Goal: Task Accomplishment & Management: Complete application form

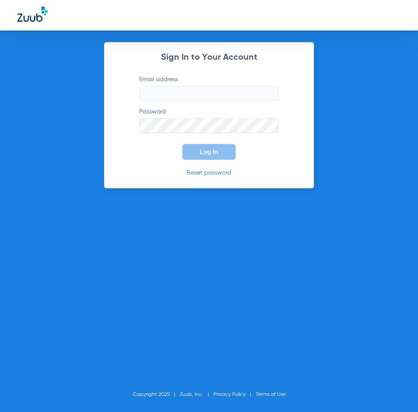
type input "[EMAIL_ADDRESS][DOMAIN_NAME]"
click at [219, 93] on input "orange@abradental.com" at bounding box center [209, 93] width 140 height 15
click at [133, 152] on form "Email address orange@abradental.com Password Log In" at bounding box center [209, 117] width 166 height 85
click at [190, 153] on button "Log In" at bounding box center [208, 152] width 53 height 16
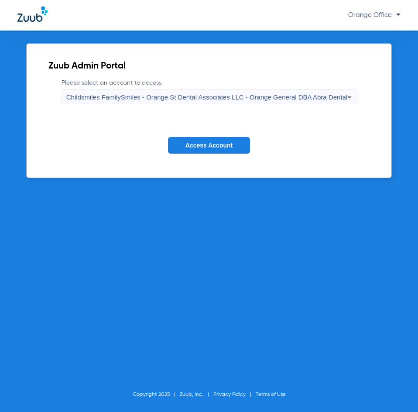
click at [210, 145] on span "Access Account" at bounding box center [208, 145] width 47 height 7
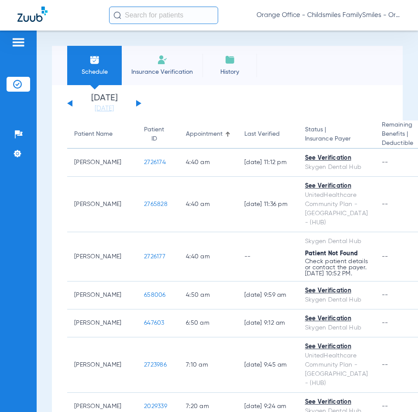
click at [155, 14] on input "text" at bounding box center [163, 15] width 109 height 17
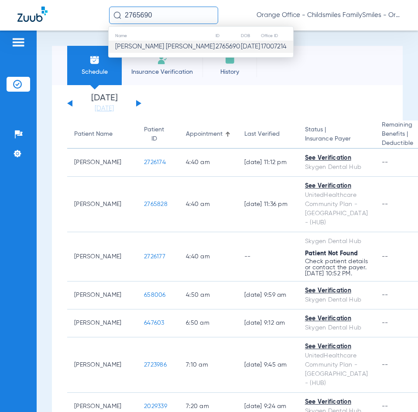
click at [240, 45] on td "[DATE]" at bounding box center [250, 47] width 20 height 12
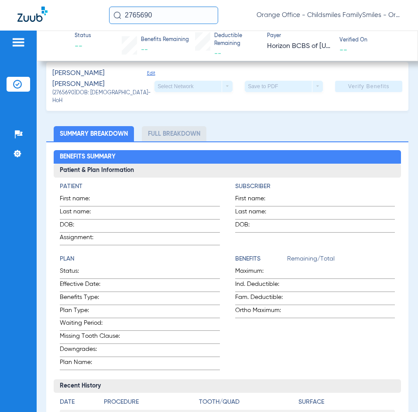
scroll to position [218, 0]
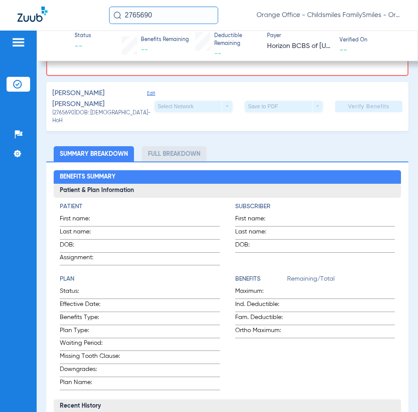
click at [219, 107] on div "Select Network arrow_drop_down" at bounding box center [193, 106] width 78 height 11
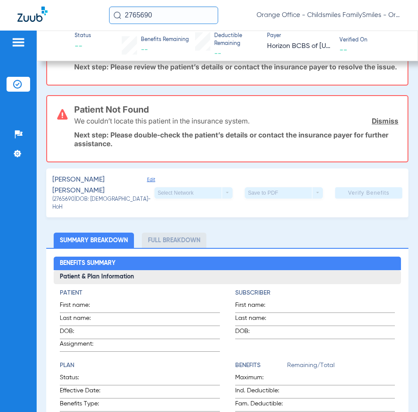
scroll to position [0, 0]
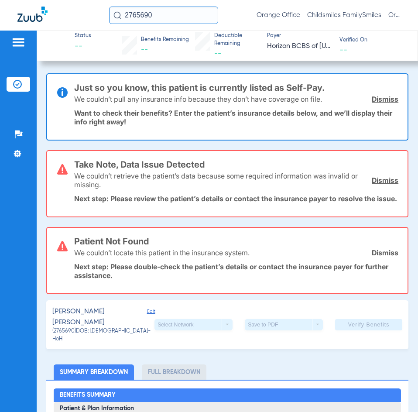
drag, startPoint x: 173, startPoint y: 17, endPoint x: 106, endPoint y: 16, distance: 67.2
click at [106, 16] on div "2765690 Orange Office - Childsmiles FamilySmiles - Orange St Dental Associates …" at bounding box center [209, 15] width 418 height 31
type input "2765690"
click at [30, 20] on img at bounding box center [32, 14] width 30 height 15
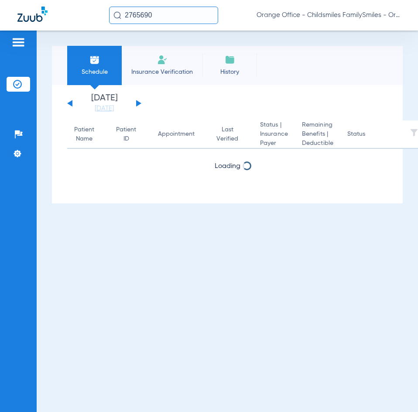
click at [165, 13] on input "2765690" at bounding box center [163, 15] width 109 height 17
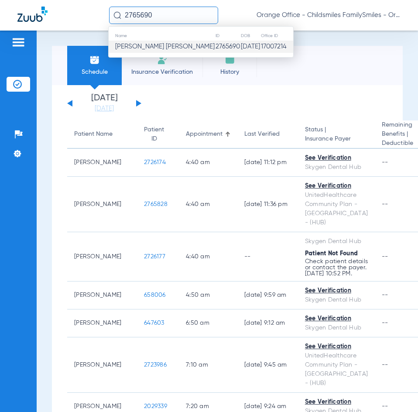
click at [156, 48] on span "Cesar Cruz Chavarria" at bounding box center [164, 46] width 99 height 7
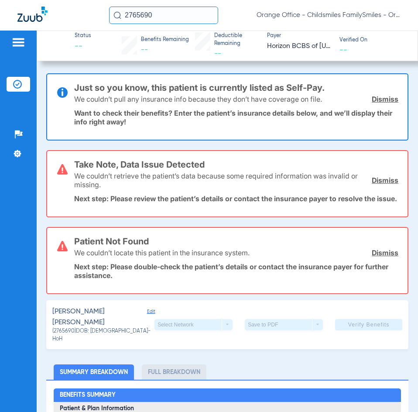
click at [381, 100] on link "Dismiss" at bounding box center [385, 99] width 27 height 9
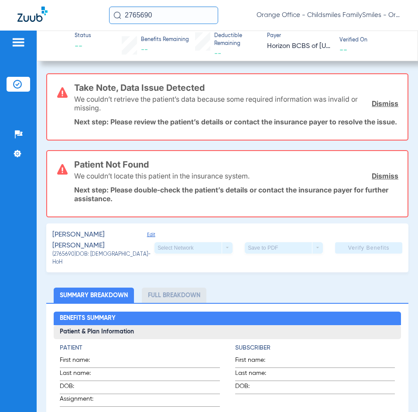
click at [381, 99] on link "Dismiss" at bounding box center [385, 103] width 27 height 9
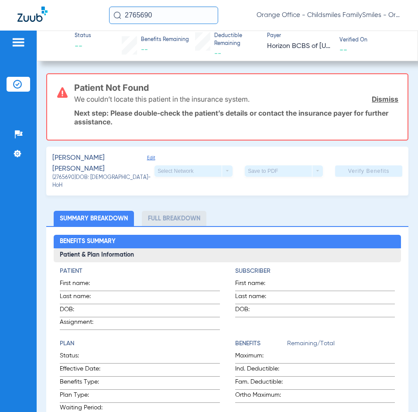
click at [381, 101] on link "Dismiss" at bounding box center [385, 99] width 27 height 9
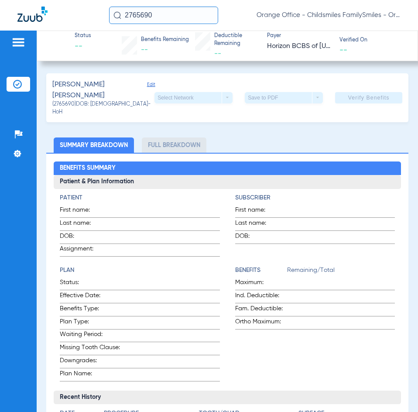
click at [147, 85] on span "Edit" at bounding box center [151, 91] width 8 height 19
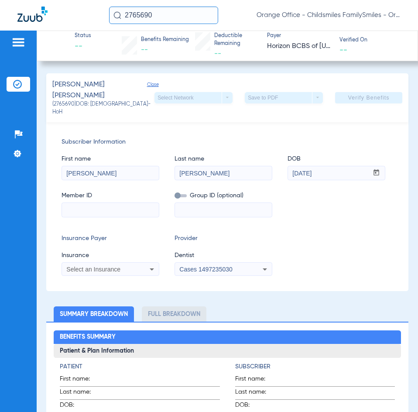
paste input "G7U740027746"
type input "G7U740027746"
click at [213, 203] on input at bounding box center [223, 210] width 97 height 14
click at [131, 266] on div "Select an Insurance" at bounding box center [101, 269] width 70 height 6
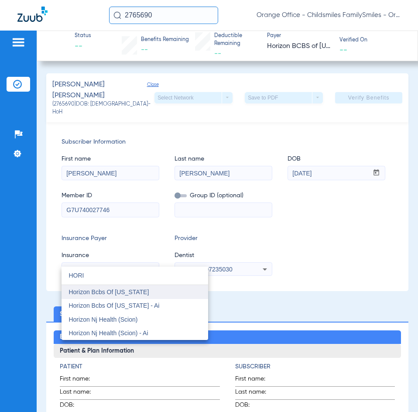
type input "HORI"
click at [137, 293] on span "Horizon Bcbs Of [US_STATE]" at bounding box center [108, 291] width 80 height 7
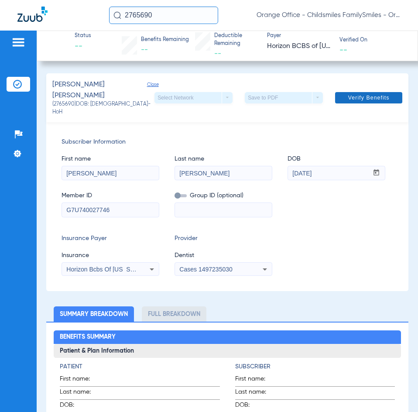
click at [375, 98] on span at bounding box center [368, 97] width 67 height 21
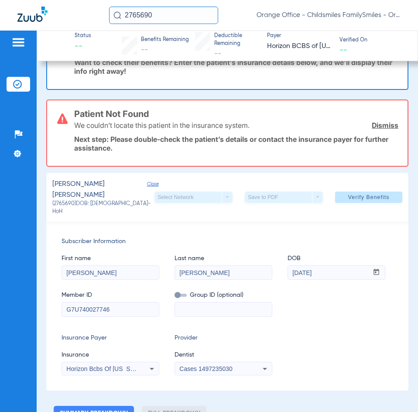
scroll to position [131, 0]
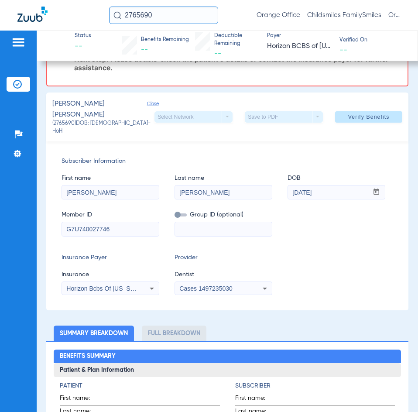
click at [201, 222] on input at bounding box center [223, 229] width 97 height 14
paste input "76348-0010"
click at [179, 222] on input "76348-0010" at bounding box center [223, 229] width 97 height 14
type input "76348-0010"
click at [355, 113] on span "Verify Benefits" at bounding box center [368, 116] width 41 height 7
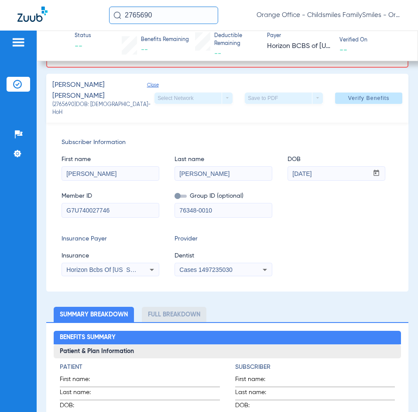
scroll to position [174, 0]
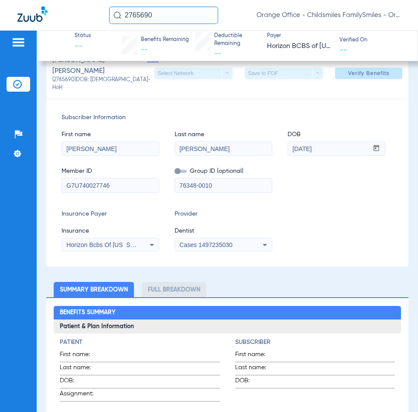
click at [225, 178] on input "76348-0010" at bounding box center [223, 185] width 97 height 14
click at [147, 239] on icon at bounding box center [152, 244] width 10 height 10
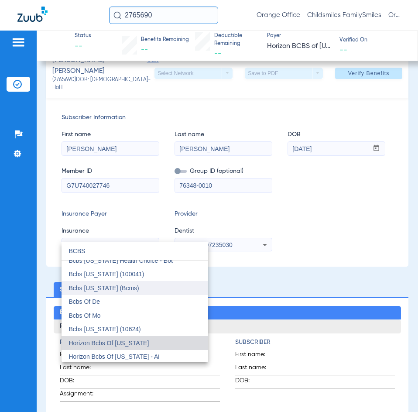
scroll to position [63, 0]
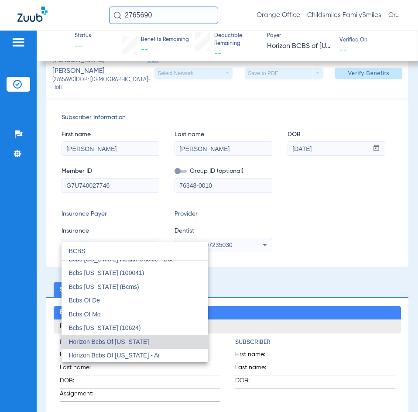
type input "BCBS"
click at [216, 174] on div at bounding box center [209, 206] width 418 height 412
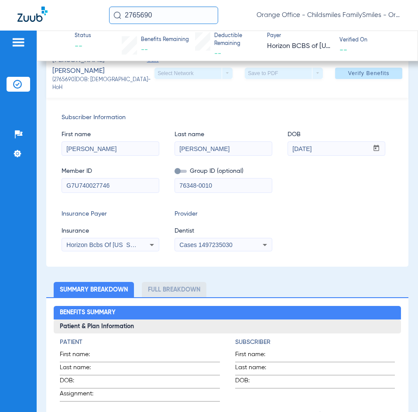
click at [226, 242] on mat-select "Cases 1497235030" at bounding box center [223, 245] width 98 height 14
click at [222, 241] on span "Cases 1497235030" at bounding box center [205, 244] width 53 height 7
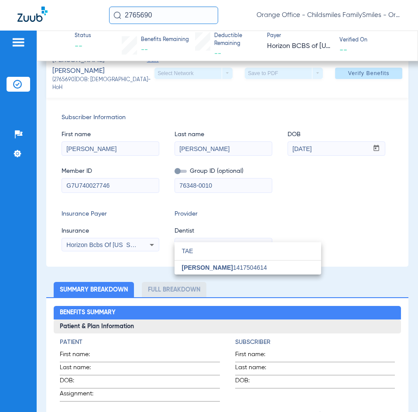
type input "TAE"
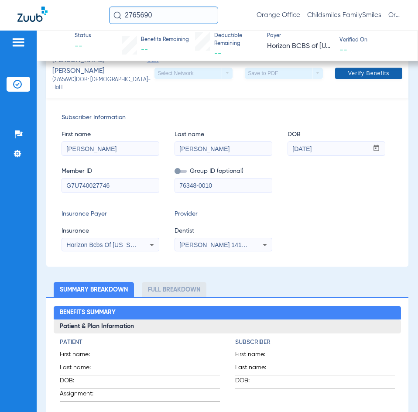
click at [368, 74] on span at bounding box center [368, 73] width 67 height 21
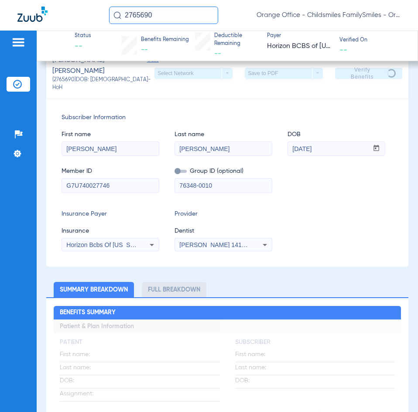
click at [198, 142] on input "[PERSON_NAME]" at bounding box center [223, 149] width 97 height 14
type input "CRUZCHAVARRIA"
click at [229, 180] on input "76348-0010" at bounding box center [223, 185] width 97 height 14
click at [358, 68] on app-verify-button "Verify Benefits" at bounding box center [368, 73] width 67 height 11
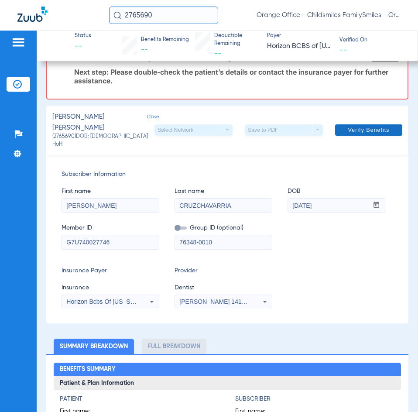
scroll to position [131, 0]
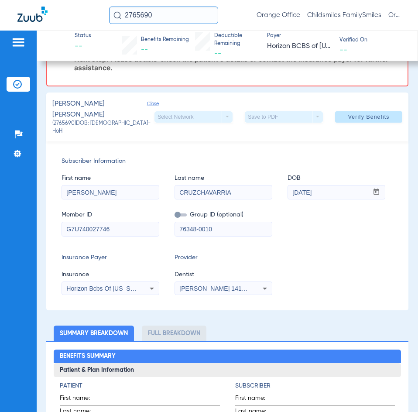
drag, startPoint x: 223, startPoint y: 218, endPoint x: 155, endPoint y: 223, distance: 67.8
click at [155, 223] on div "Member ID G7U740027746 Group ID (optional) 76348-0010" at bounding box center [226, 219] width 331 height 34
click at [147, 185] on input "[PERSON_NAME]" at bounding box center [110, 192] width 97 height 14
click at [195, 185] on input "CRUZCHAVARRIA" at bounding box center [223, 192] width 97 height 14
click at [345, 185] on input "[DATE]" at bounding box center [328, 192] width 80 height 14
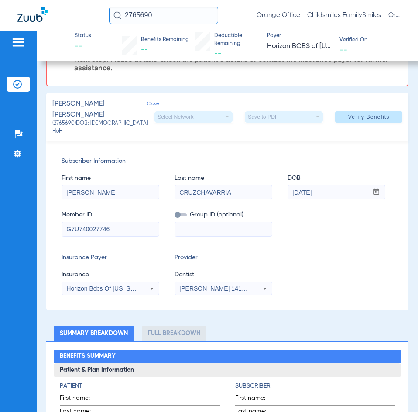
click at [197, 186] on input "CRUZCHAVARRIA" at bounding box center [223, 192] width 97 height 14
type input "CRUZECHAVARRIA"
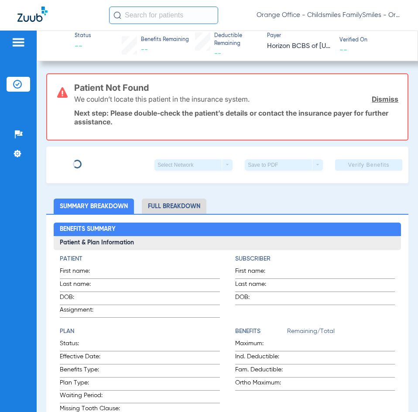
type input "[PERSON_NAME]"
type input "[DATE]"
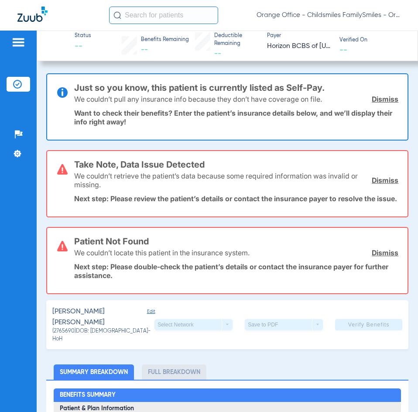
scroll to position [87, 0]
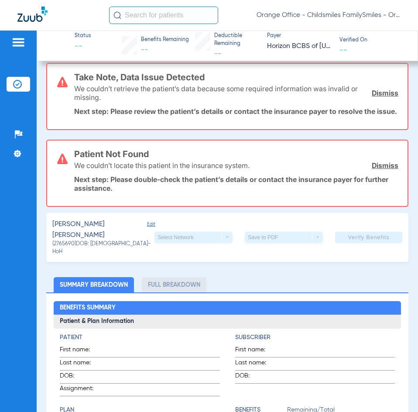
click at [148, 233] on span "Edit" at bounding box center [151, 230] width 8 height 19
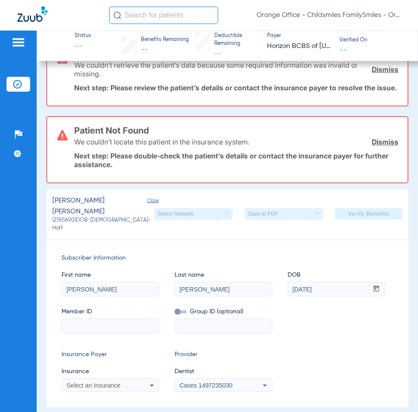
scroll to position [174, 0]
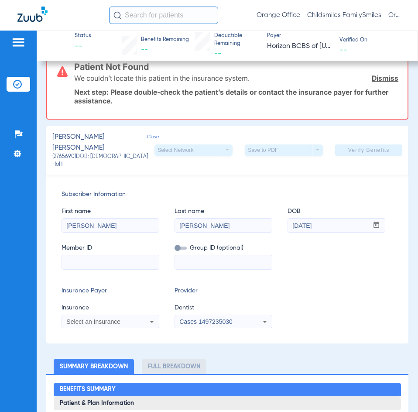
click at [200, 226] on input "[PERSON_NAME]" at bounding box center [223, 225] width 97 height 14
type input "CRUZCHAVARRIA"
click at [95, 266] on input at bounding box center [110, 262] width 97 height 14
paste input "G7U740027746"
type input "G7U740027746"
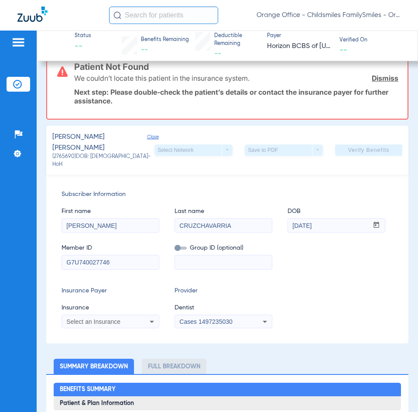
click at [150, 321] on icon at bounding box center [152, 322] width 4 height 2
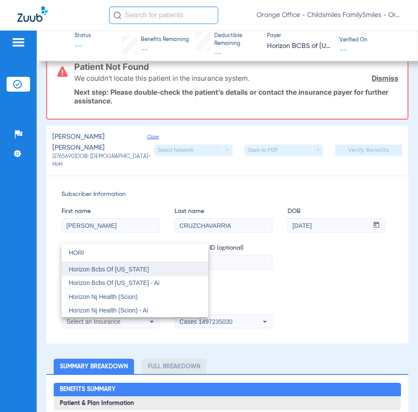
type input "HORI"
click at [148, 272] on mat-option "Horizon Bcbs Of [US_STATE]" at bounding box center [134, 269] width 147 height 14
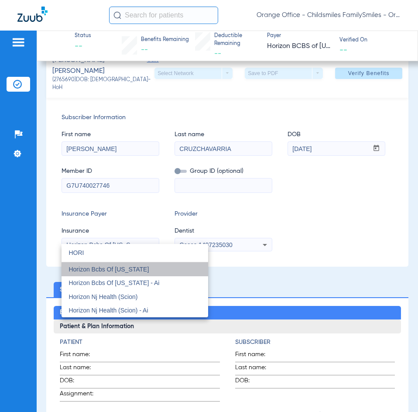
scroll to position [89, 0]
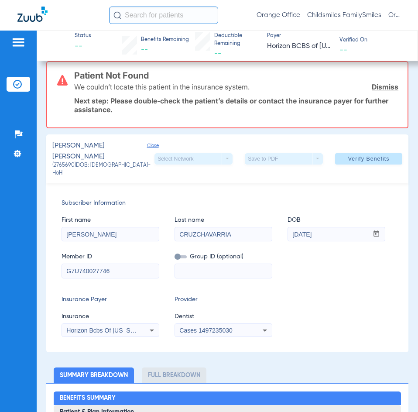
click at [219, 264] on input at bounding box center [223, 271] width 97 height 14
click at [226, 329] on mat-select "Cases 1497235030" at bounding box center [223, 330] width 98 height 14
click at [225, 327] on div "Cases 1497235030" at bounding box center [223, 330] width 97 height 10
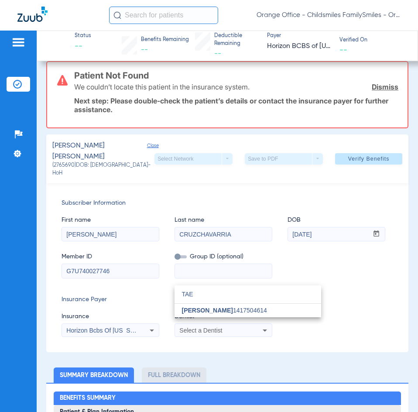
type input "TAE"
click at [239, 318] on div at bounding box center [209, 206] width 418 height 412
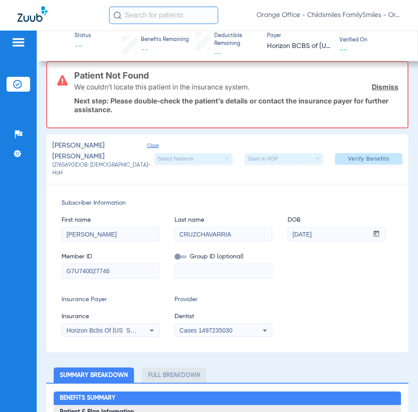
click at [228, 327] on span "Cases 1497235030" at bounding box center [205, 330] width 53 height 7
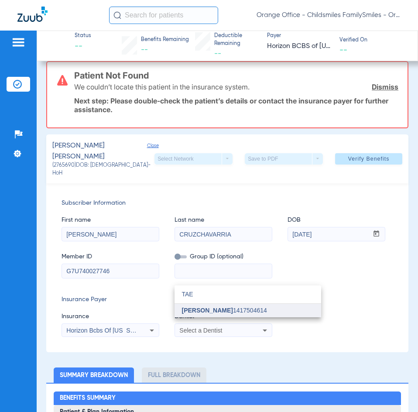
type input "TAE"
click at [192, 312] on span "[PERSON_NAME]" at bounding box center [206, 310] width 51 height 7
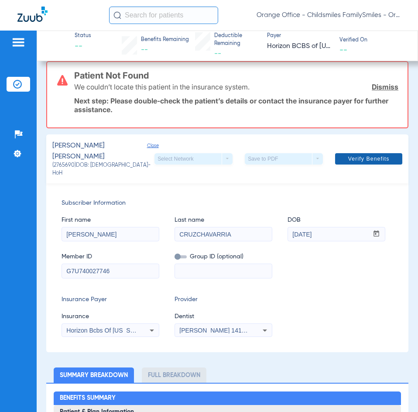
click at [373, 155] on span "Verify Benefits" at bounding box center [368, 158] width 41 height 7
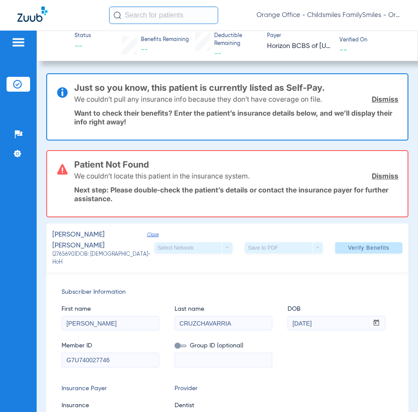
click at [382, 172] on link "Dismiss" at bounding box center [385, 175] width 27 height 9
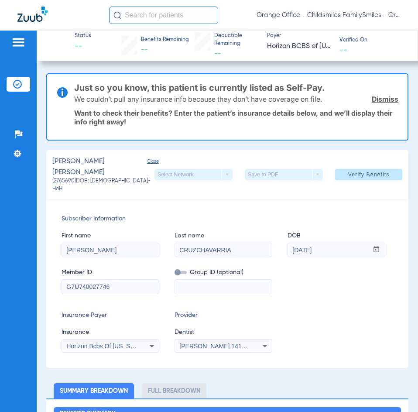
click at [20, 85] on img at bounding box center [17, 84] width 9 height 9
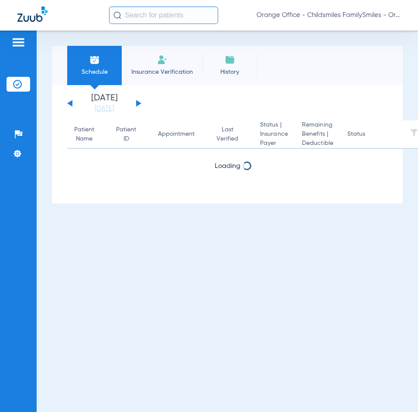
click at [171, 18] on input "text" at bounding box center [163, 15] width 109 height 17
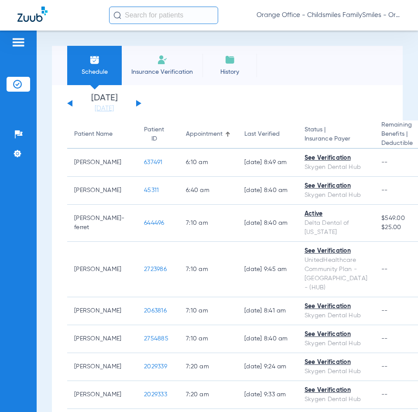
click at [138, 104] on button at bounding box center [138, 103] width 5 height 7
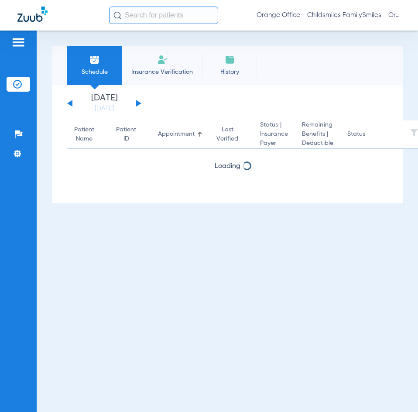
click at [138, 104] on button at bounding box center [138, 103] width 5 height 7
click at [149, 11] on input "text" at bounding box center [163, 15] width 109 height 17
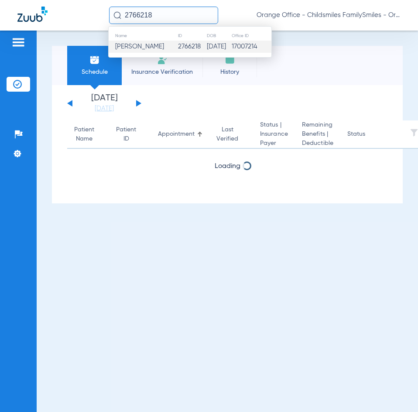
type input "2766218"
click at [142, 47] on span "[PERSON_NAME]" at bounding box center [139, 46] width 49 height 7
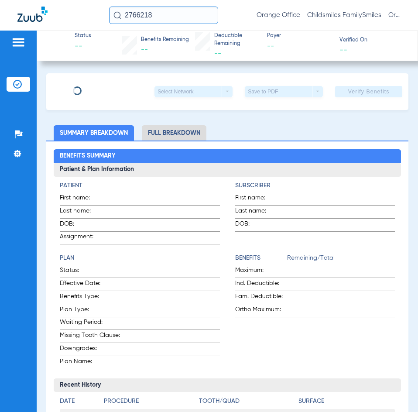
type input "[PERSON_NAME]"
type input "[DATE]"
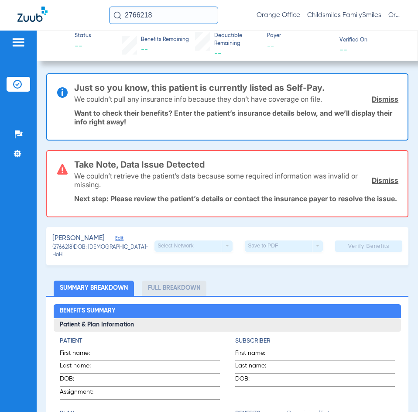
click at [379, 180] on link "Dismiss" at bounding box center [385, 180] width 27 height 9
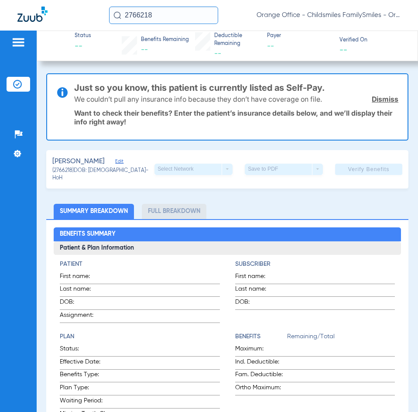
click at [115, 166] on span "Edit" at bounding box center [119, 162] width 8 height 8
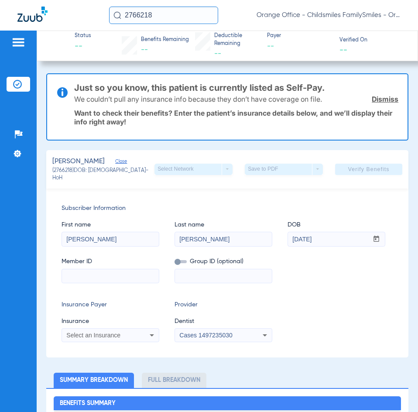
click at [121, 273] on input at bounding box center [110, 276] width 97 height 14
paste input "2056535991"
type input "2056535991"
click at [96, 332] on span "Select an Insurance" at bounding box center [93, 334] width 54 height 7
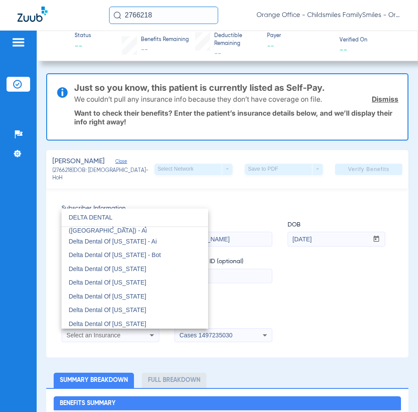
scroll to position [567, 0]
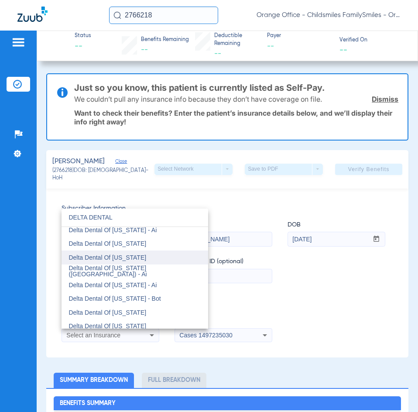
type input "DELTA DENTAL"
click at [128, 257] on span "Delta Dental Of [US_STATE]" at bounding box center [107, 257] width 78 height 7
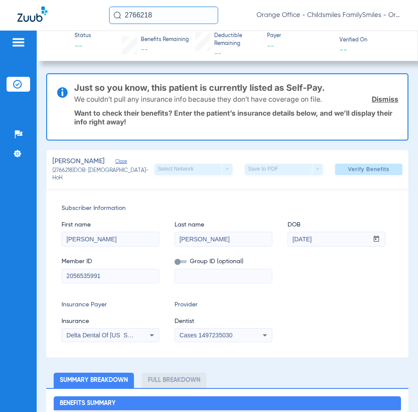
click at [206, 332] on span "Cases 1497235030" at bounding box center [205, 334] width 53 height 7
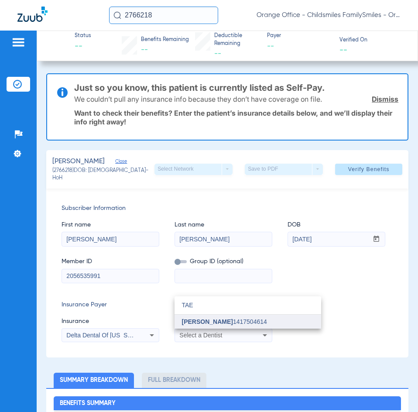
type input "TAE"
click at [199, 322] on span "[PERSON_NAME]" at bounding box center [206, 321] width 51 height 7
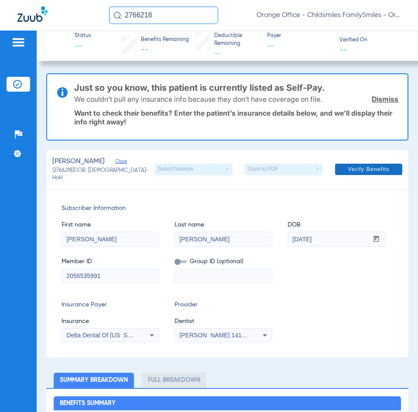
click at [355, 168] on span "Verify Benefits" at bounding box center [368, 169] width 41 height 7
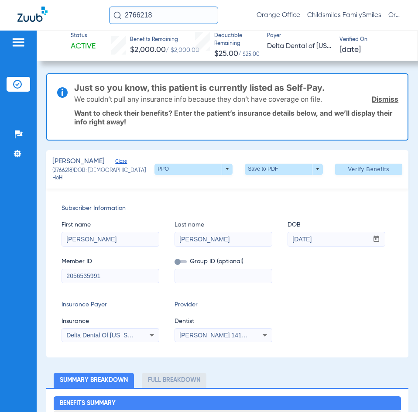
click at [97, 38] on div "Status Active Benefits Remaining $2,000.00 / $2,000.00 Deductible Remaining $25…" at bounding box center [227, 46] width 381 height 31
click at [273, 169] on span at bounding box center [283, 169] width 21 height 21
click at [270, 185] on span "Save to PDF" at bounding box center [280, 185] width 34 height 6
click at [377, 102] on link "Dismiss" at bounding box center [385, 99] width 27 height 9
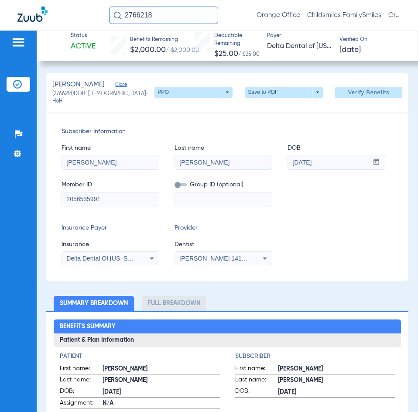
drag, startPoint x: 171, startPoint y: 16, endPoint x: 64, endPoint y: 0, distance: 108.5
click at [66, 4] on div "2766218 Orange Office - Childsmiles FamilySmiles - Orange St Dental Associates …" at bounding box center [209, 15] width 418 height 31
type input "2760954"
click at [115, 14] on img at bounding box center [117, 15] width 8 height 8
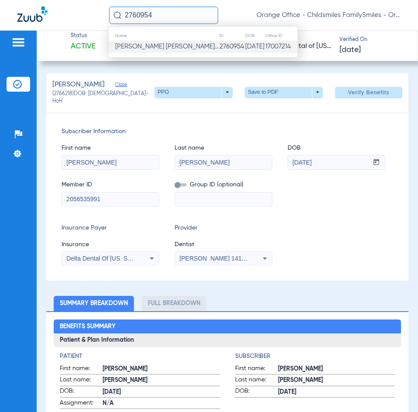
click at [166, 46] on span "[PERSON_NAME] [PERSON_NAME]..." at bounding box center [166, 46] width 103 height 7
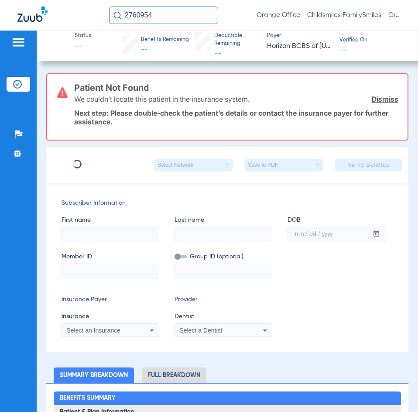
type input "[PERSON_NAME]"
type input "[DATE]"
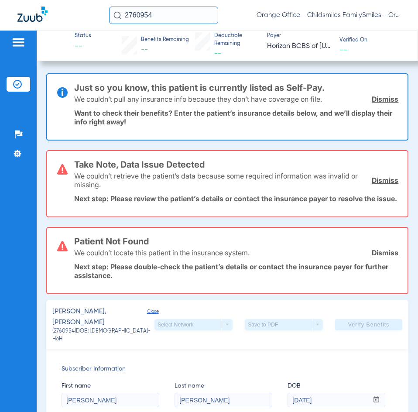
click at [382, 100] on link "Dismiss" at bounding box center [385, 99] width 27 height 9
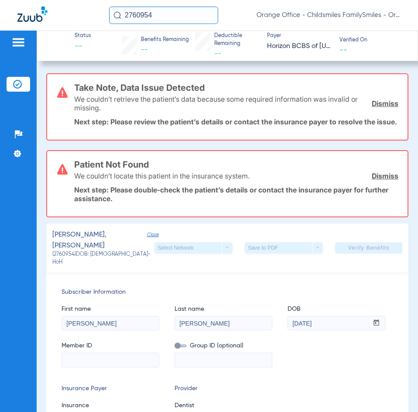
click at [382, 101] on link "Dismiss" at bounding box center [385, 103] width 27 height 9
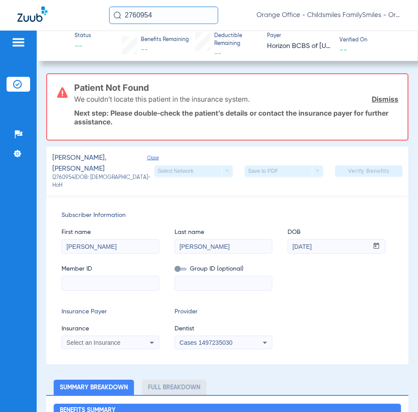
click at [378, 97] on link "Dismiss" at bounding box center [385, 99] width 27 height 9
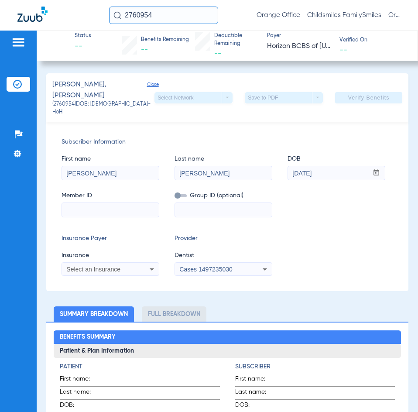
click at [104, 203] on input at bounding box center [110, 210] width 97 height 14
type input "UNITED CONCORDIA"
drag, startPoint x: 150, startPoint y: 201, endPoint x: 53, endPoint y: 198, distance: 96.4
click at [53, 198] on div "Subscriber Information First name [PERSON_NAME] Last name [PERSON_NAME] DOB mm …" at bounding box center [227, 206] width 362 height 169
paste input "139359571001"
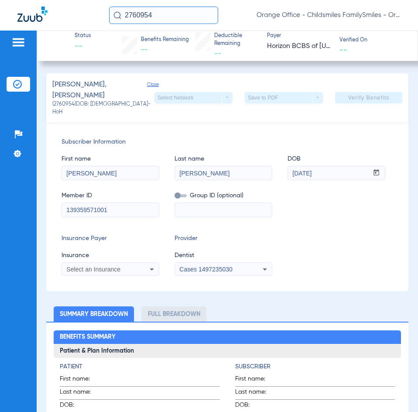
type input "139359571001"
click at [124, 266] on div "Select an Insurance" at bounding box center [101, 269] width 70 height 6
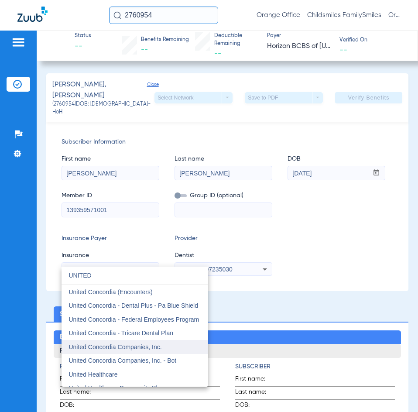
type input "UNITED"
click at [160, 350] on span "United Concordia Companies, Inc." at bounding box center [114, 346] width 93 height 7
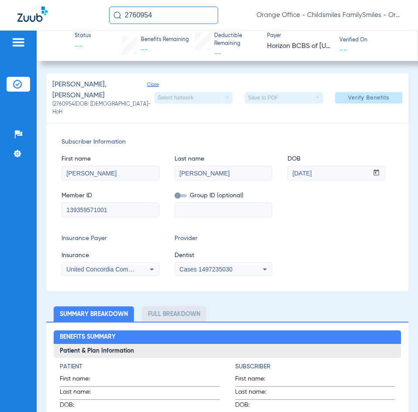
click at [207, 266] on span "Cases 1497235030" at bounding box center [205, 269] width 53 height 7
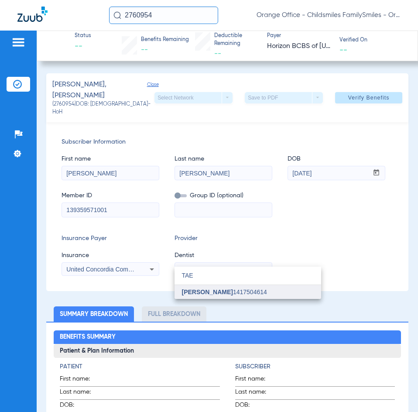
type input "TAE"
click at [205, 293] on span "[PERSON_NAME]" at bounding box center [206, 291] width 51 height 7
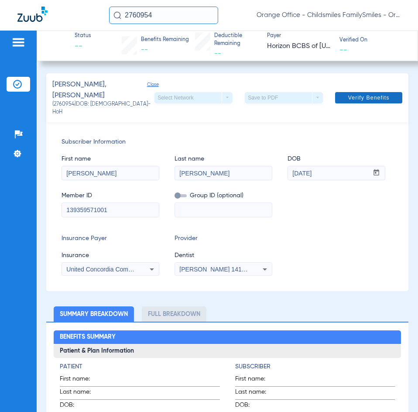
click at [360, 94] on span "Verify Benefits" at bounding box center [368, 97] width 41 height 7
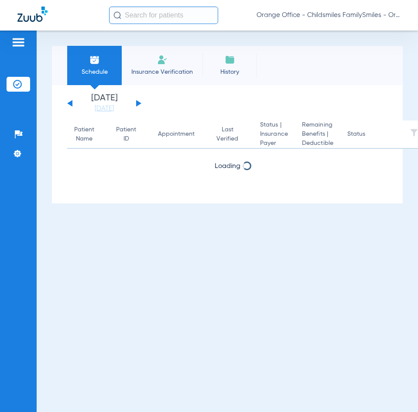
click at [146, 14] on input "text" at bounding box center [163, 15] width 109 height 17
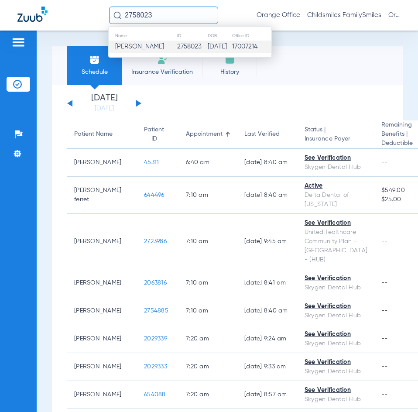
type input "2758023"
click at [177, 49] on td "2758023" at bounding box center [192, 47] width 31 height 12
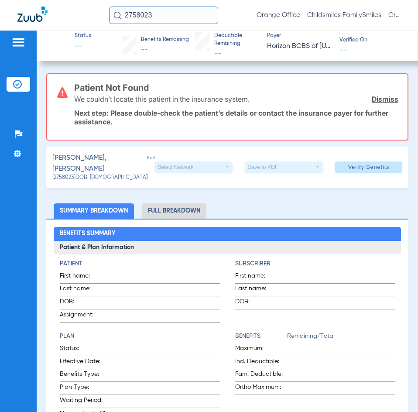
click at [147, 161] on span "Edit" at bounding box center [151, 164] width 8 height 19
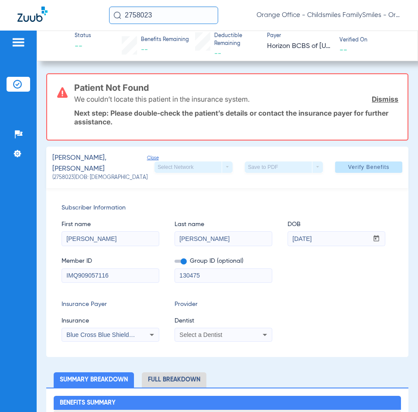
click at [209, 329] on div "Select a Dentist" at bounding box center [223, 334] width 97 height 10
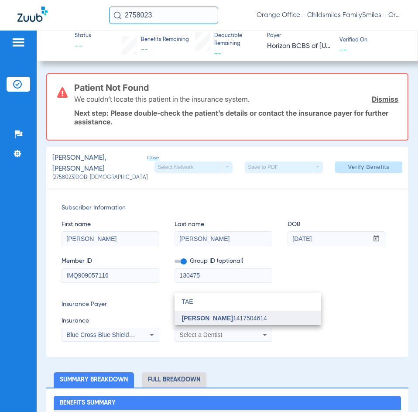
type input "TAE"
click at [206, 318] on span "[PERSON_NAME]" at bounding box center [206, 317] width 51 height 7
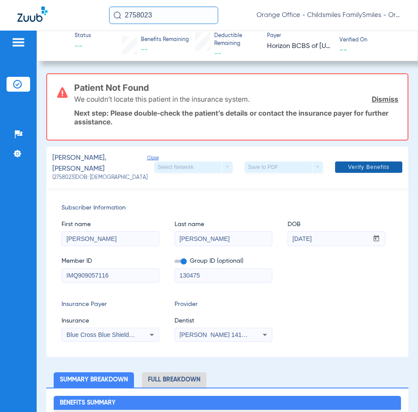
click at [350, 165] on span "Verify Benefits" at bounding box center [368, 167] width 41 height 7
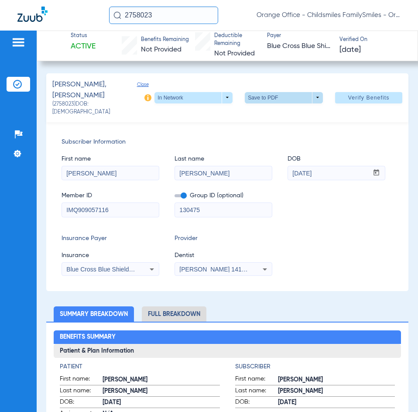
click at [265, 92] on span at bounding box center [284, 97] width 78 height 11
click at [270, 106] on span "Save to PDF" at bounding box center [280, 109] width 34 height 6
